Goal: Task Accomplishment & Management: Manage account settings

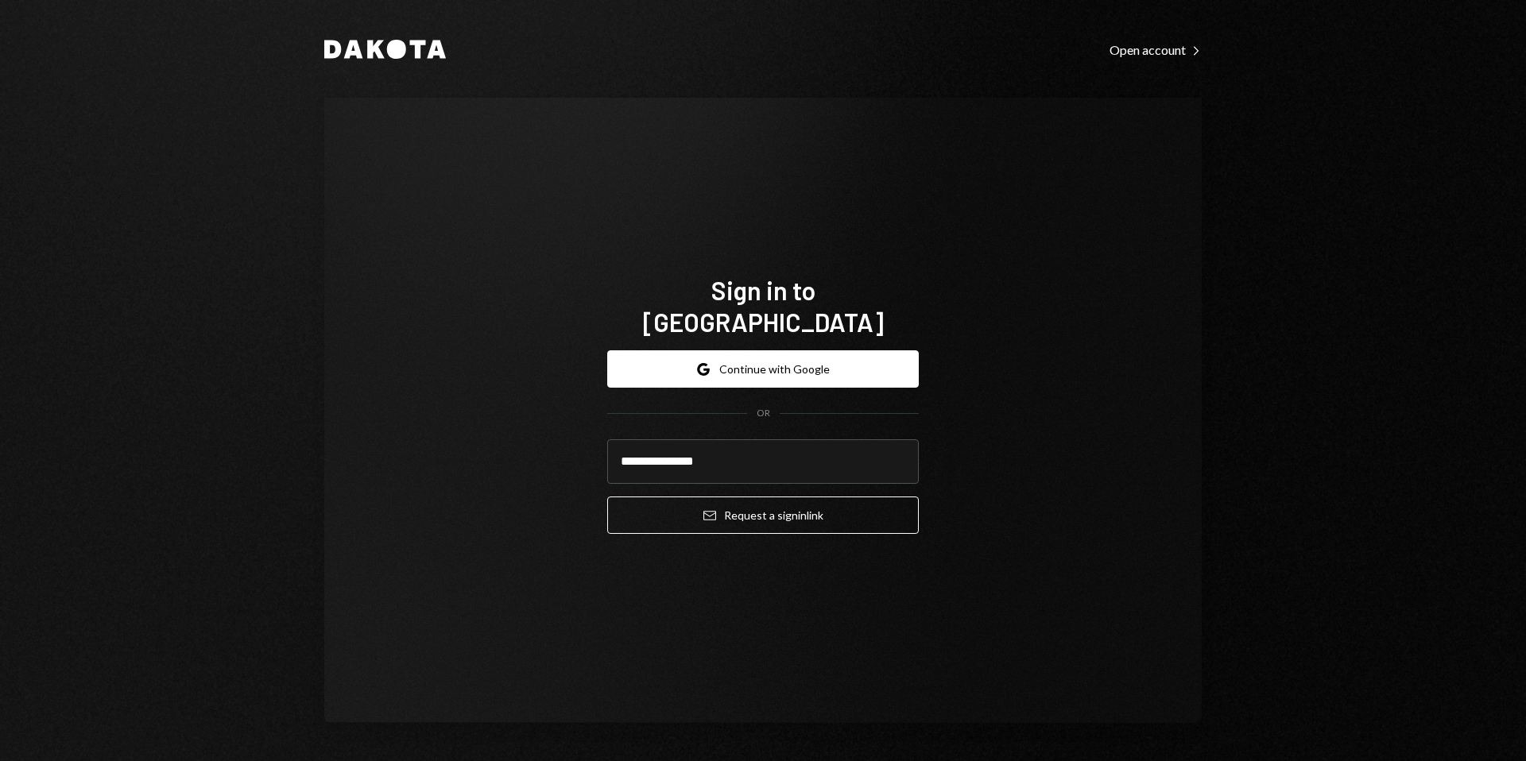
type input "**********"
drag, startPoint x: 708, startPoint y: 448, endPoint x: 551, endPoint y: 443, distance: 156.6
click at [551, 443] on div "**********" at bounding box center [762, 410] width 877 height 625
click at [949, 172] on div "Sign in to [GEOGRAPHIC_DATA] Google Continue with Google OR Email Request a sig…" at bounding box center [762, 410] width 877 height 625
